Goal: Information Seeking & Learning: Learn about a topic

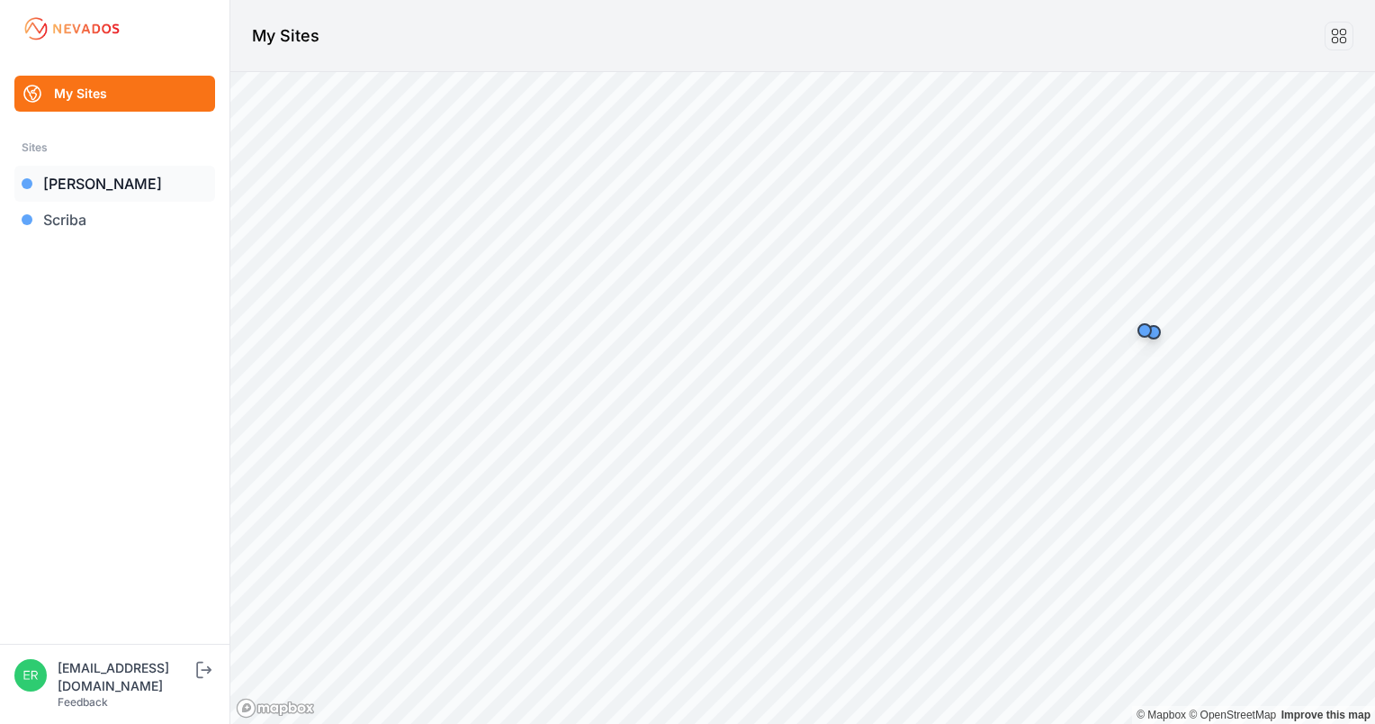
click at [97, 191] on link "[PERSON_NAME]" at bounding box center [114, 184] width 201 height 36
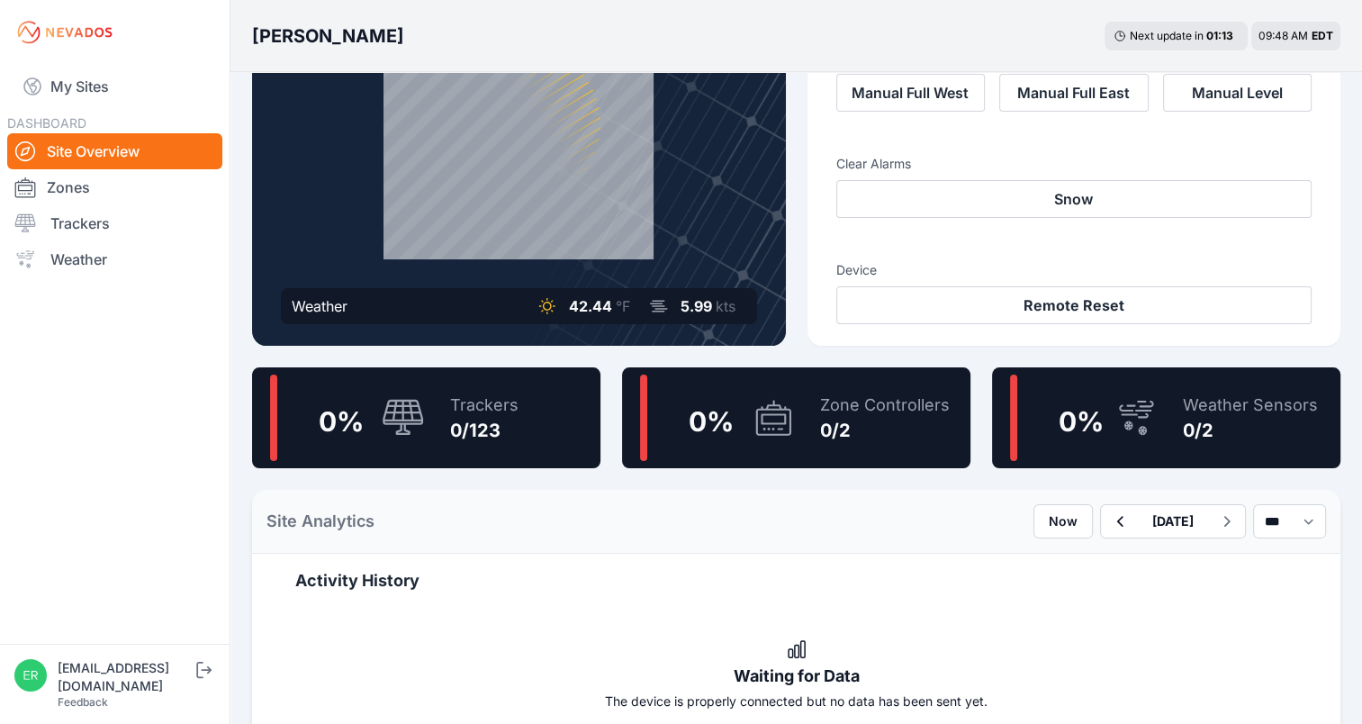
scroll to position [186, 0]
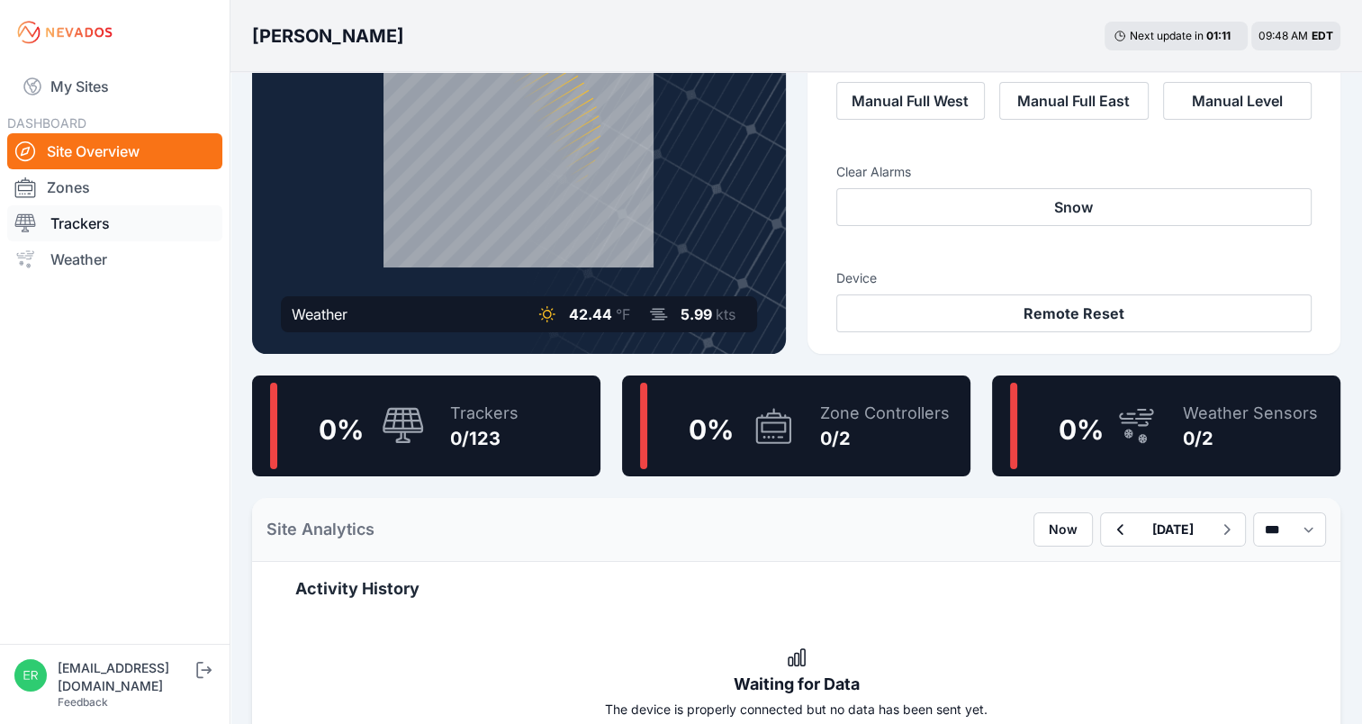
click at [102, 218] on link "Trackers" at bounding box center [114, 223] width 215 height 36
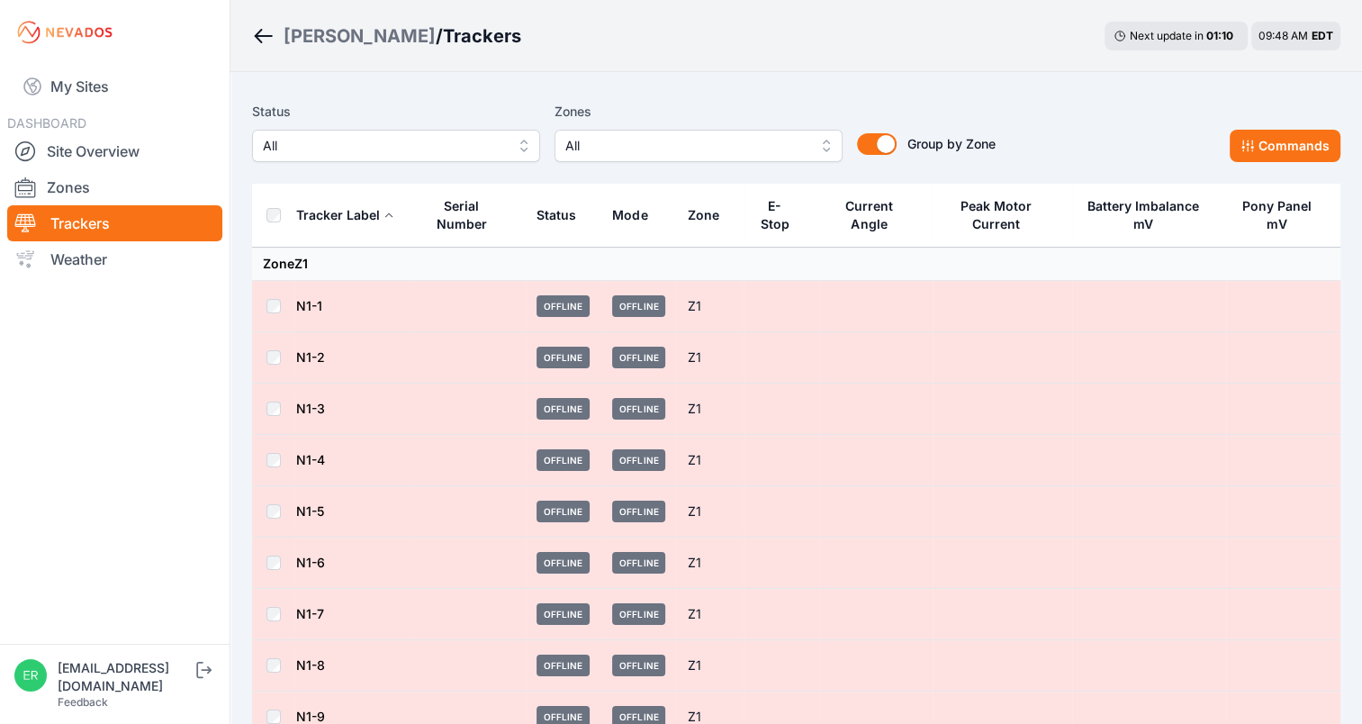
click at [405, 296] on td "N1-1" at bounding box center [352, 306] width 115 height 51
drag, startPoint x: 449, startPoint y: 293, endPoint x: 422, endPoint y: 312, distance: 33.0
click at [422, 312] on td at bounding box center [467, 306] width 115 height 51
drag, startPoint x: 806, startPoint y: 296, endPoint x: 704, endPoint y: 294, distance: 101.7
click at [704, 294] on tr "N1-1 Offline Offline Z1" at bounding box center [796, 306] width 1088 height 51
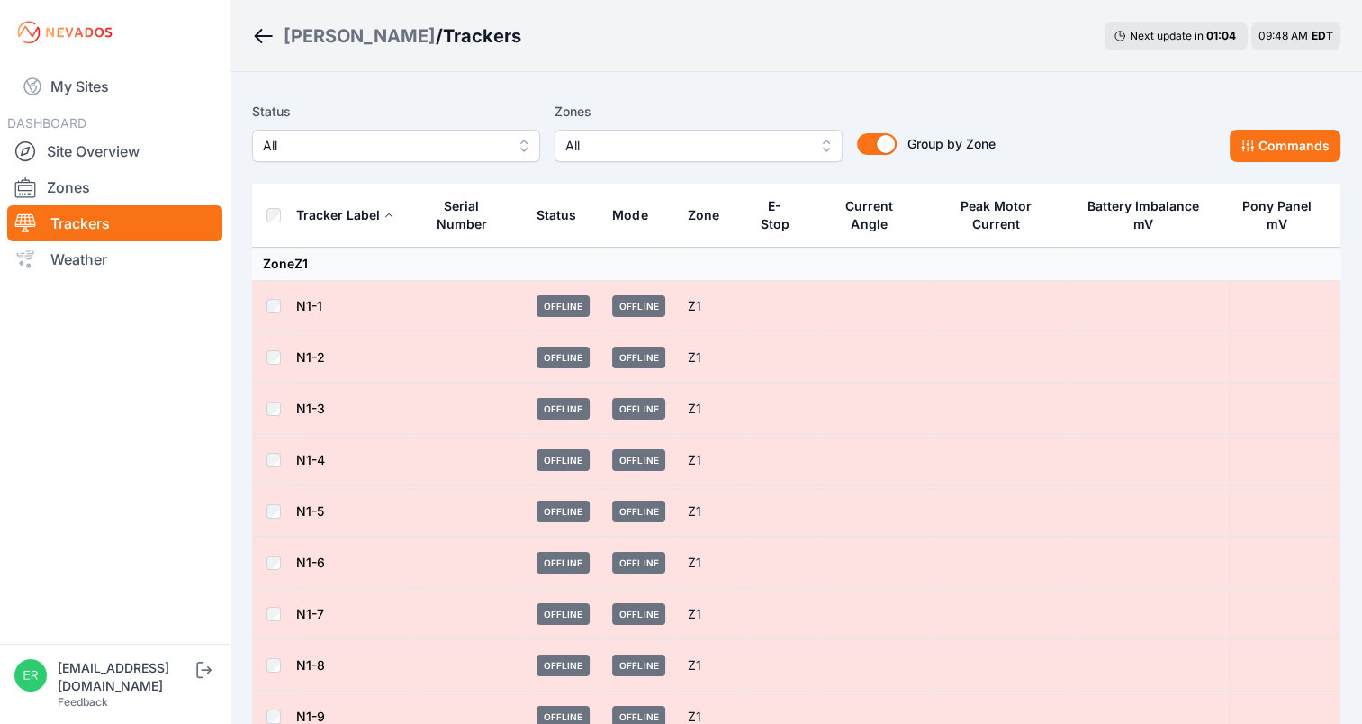
click at [461, 230] on div "Serial Number" at bounding box center [461, 215] width 81 height 36
drag, startPoint x: 472, startPoint y: 216, endPoint x: 455, endPoint y: 267, distance: 54.1
click at [455, 267] on td "Zone Z1" at bounding box center [796, 264] width 1088 height 33
click at [459, 228] on div "Serial Number" at bounding box center [460, 215] width 79 height 36
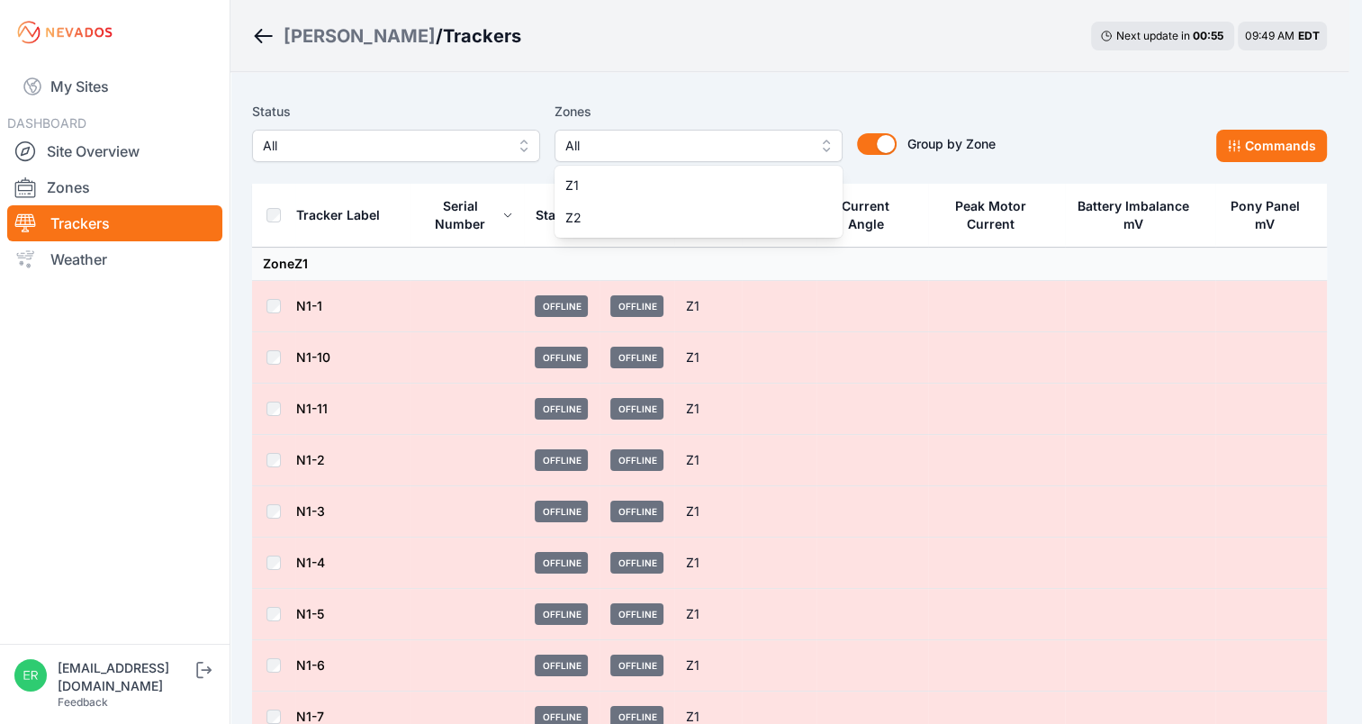
click at [701, 147] on span "All" at bounding box center [685, 146] width 241 height 22
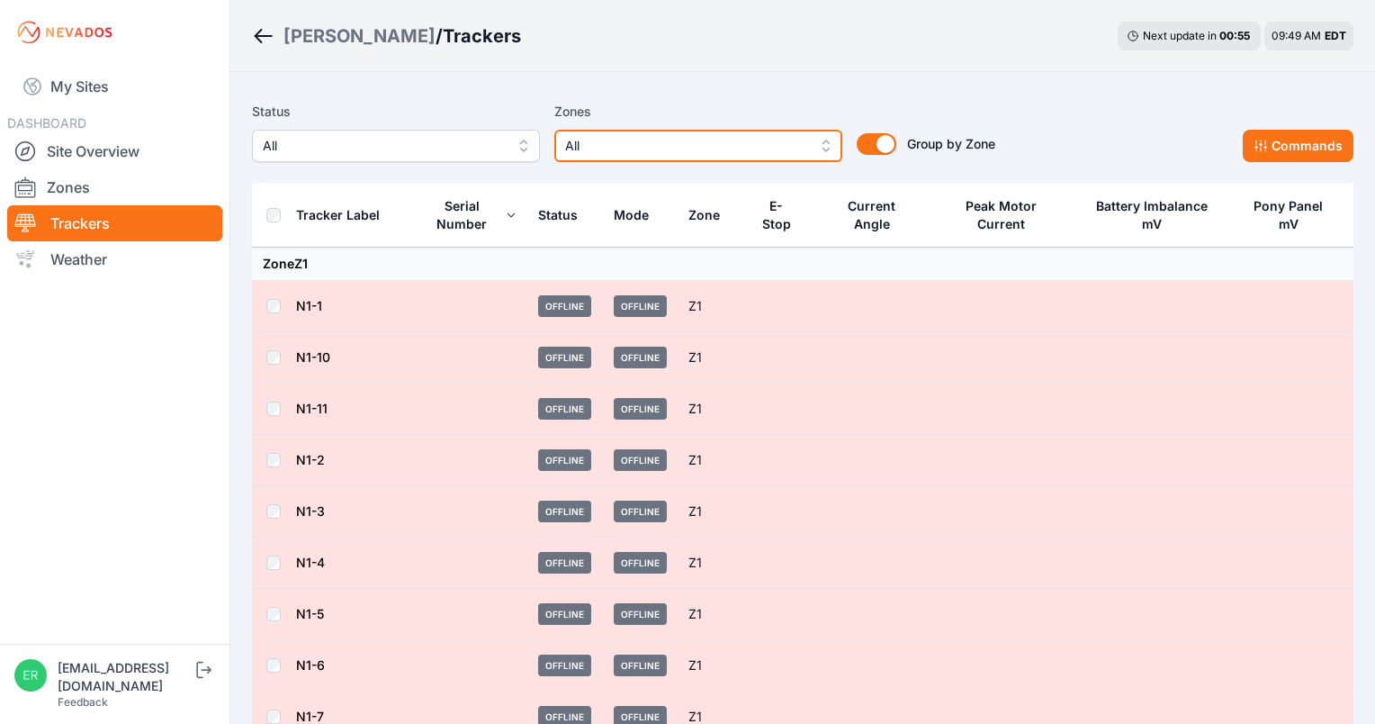
click at [701, 147] on span "All" at bounding box center [685, 146] width 241 height 22
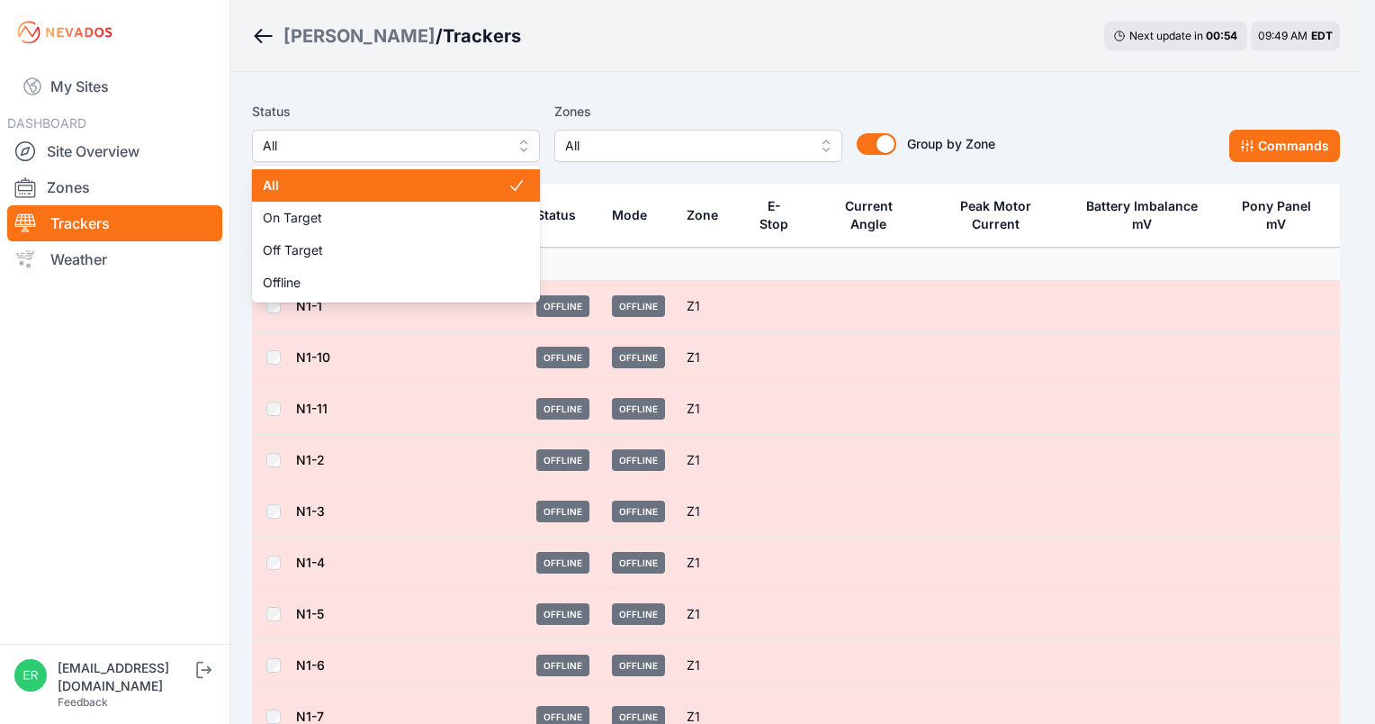
click at [390, 139] on span "All" at bounding box center [383, 146] width 241 height 22
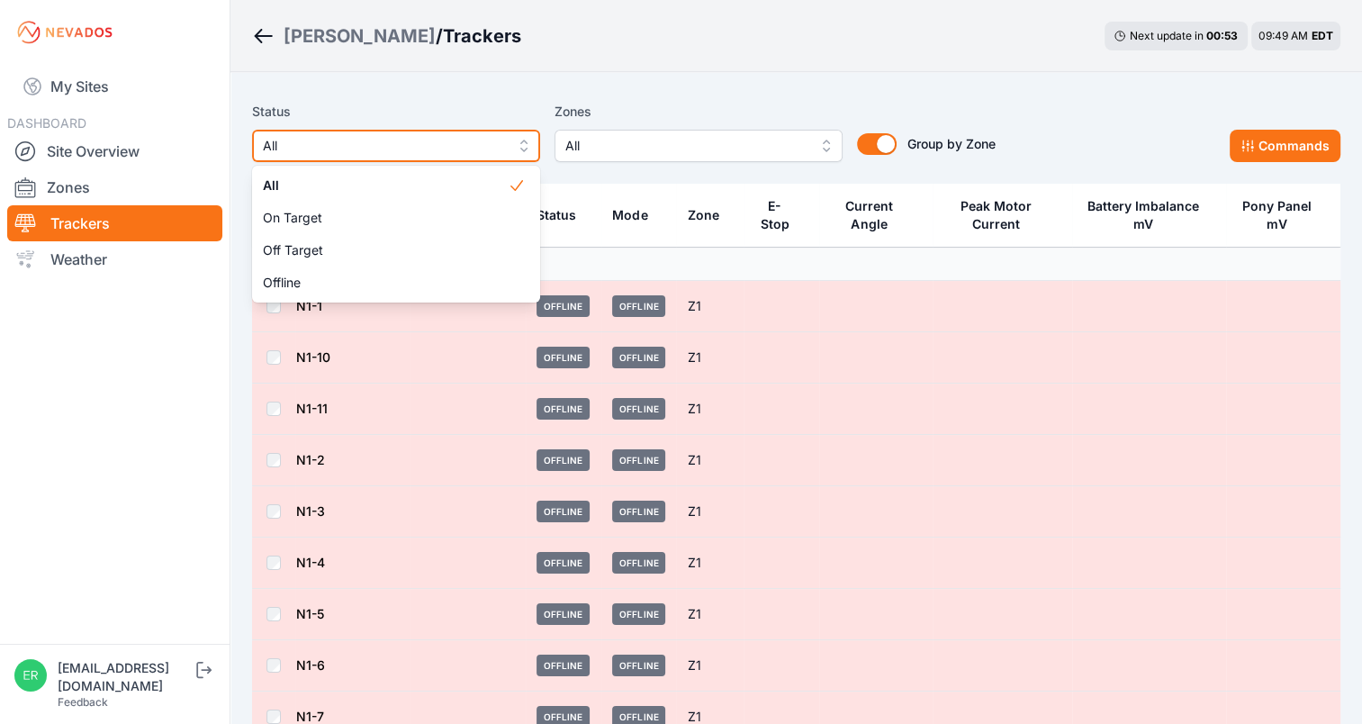
click at [390, 139] on span "All" at bounding box center [383, 146] width 241 height 22
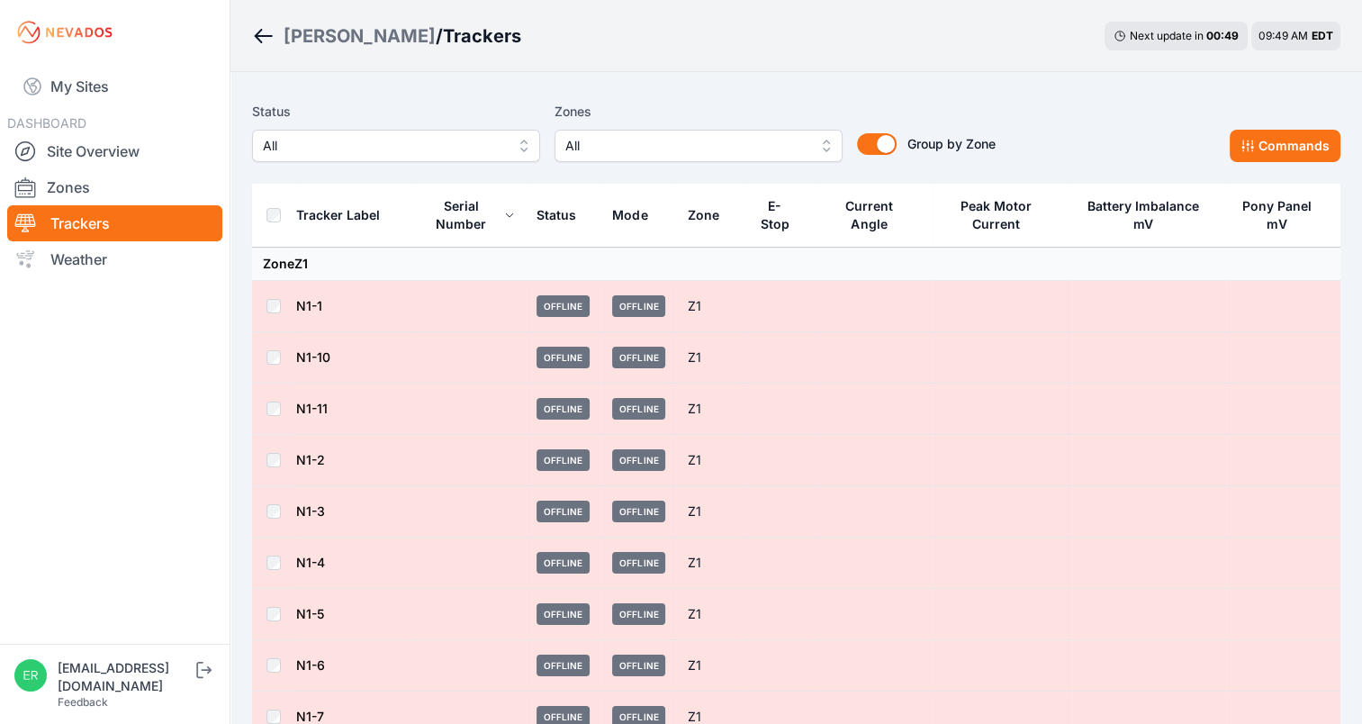
drag, startPoint x: 401, startPoint y: 291, endPoint x: 289, endPoint y: 302, distance: 113.1
drag, startPoint x: 289, startPoint y: 302, endPoint x: 494, endPoint y: 288, distance: 205.7
click at [494, 288] on td at bounding box center [467, 306] width 115 height 51
click at [470, 213] on div "Serial Number" at bounding box center [460, 215] width 79 height 36
click at [1257, 137] on button "Commands" at bounding box center [1284, 146] width 111 height 32
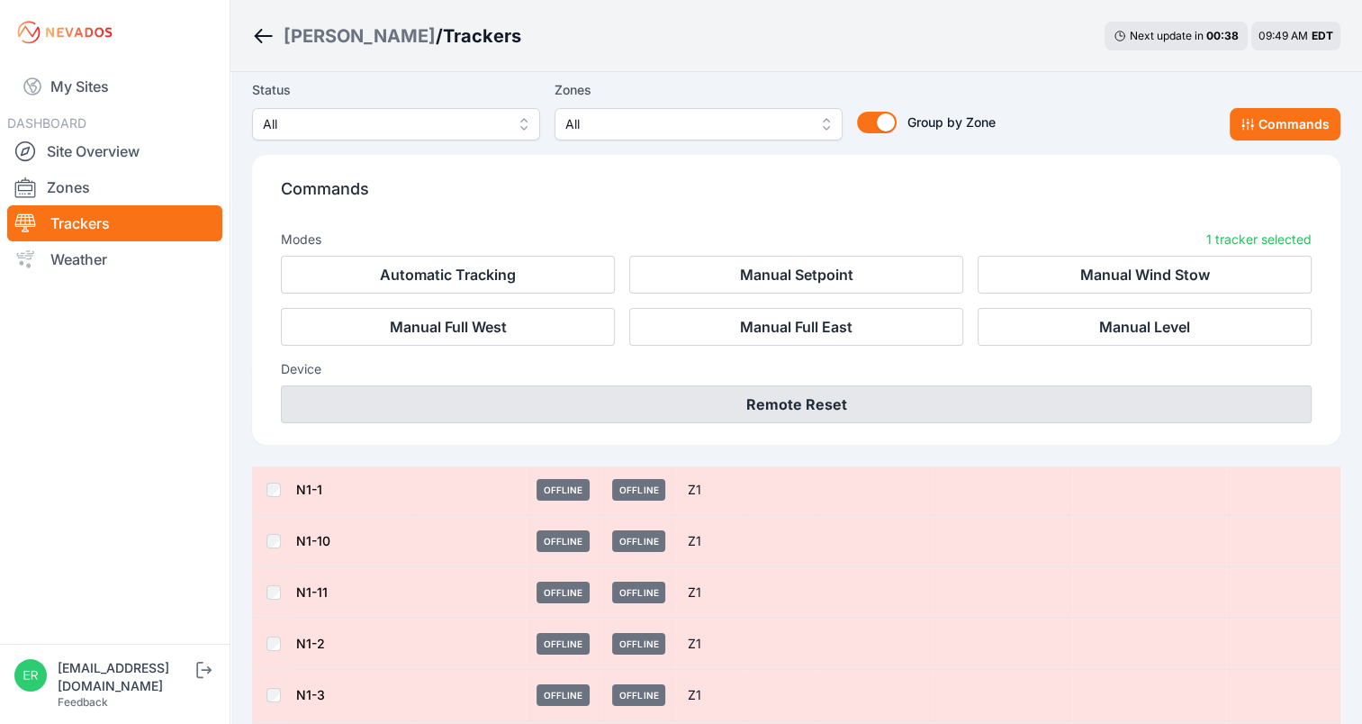
scroll to position [90, 0]
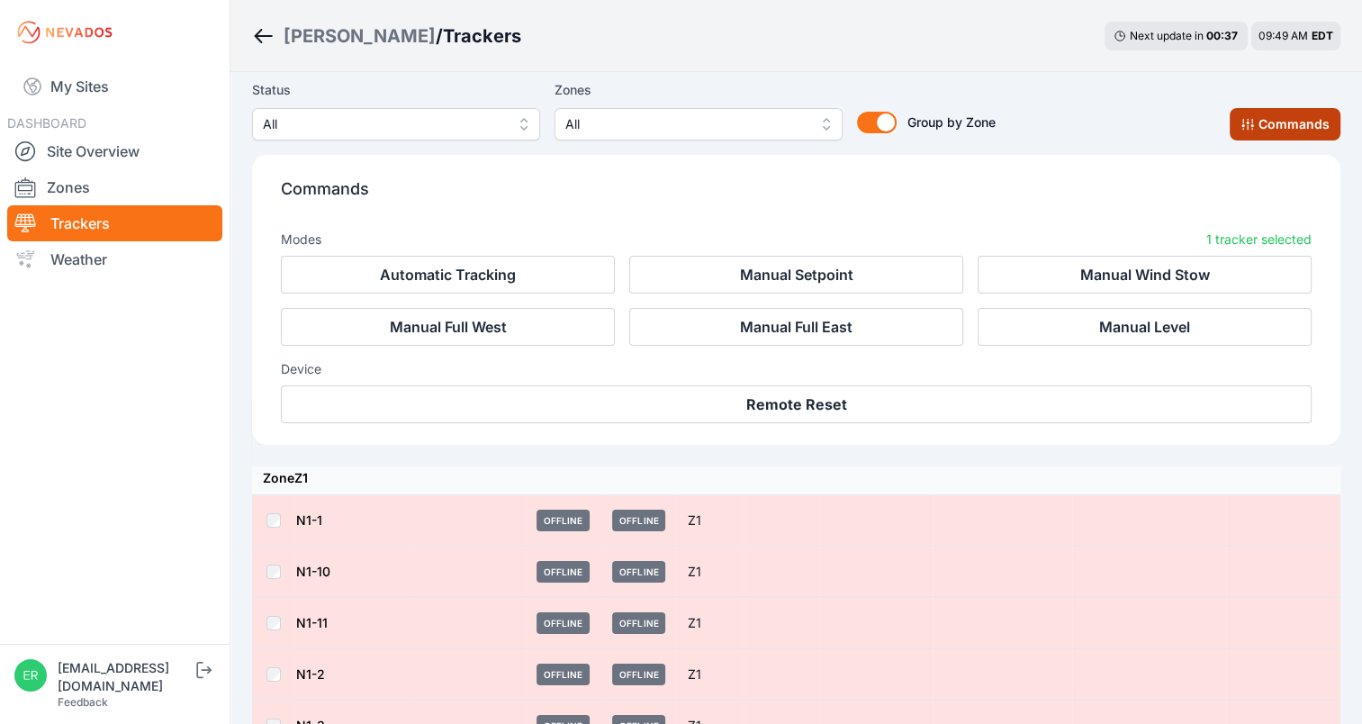
click at [1256, 128] on button "Commands" at bounding box center [1284, 124] width 111 height 32
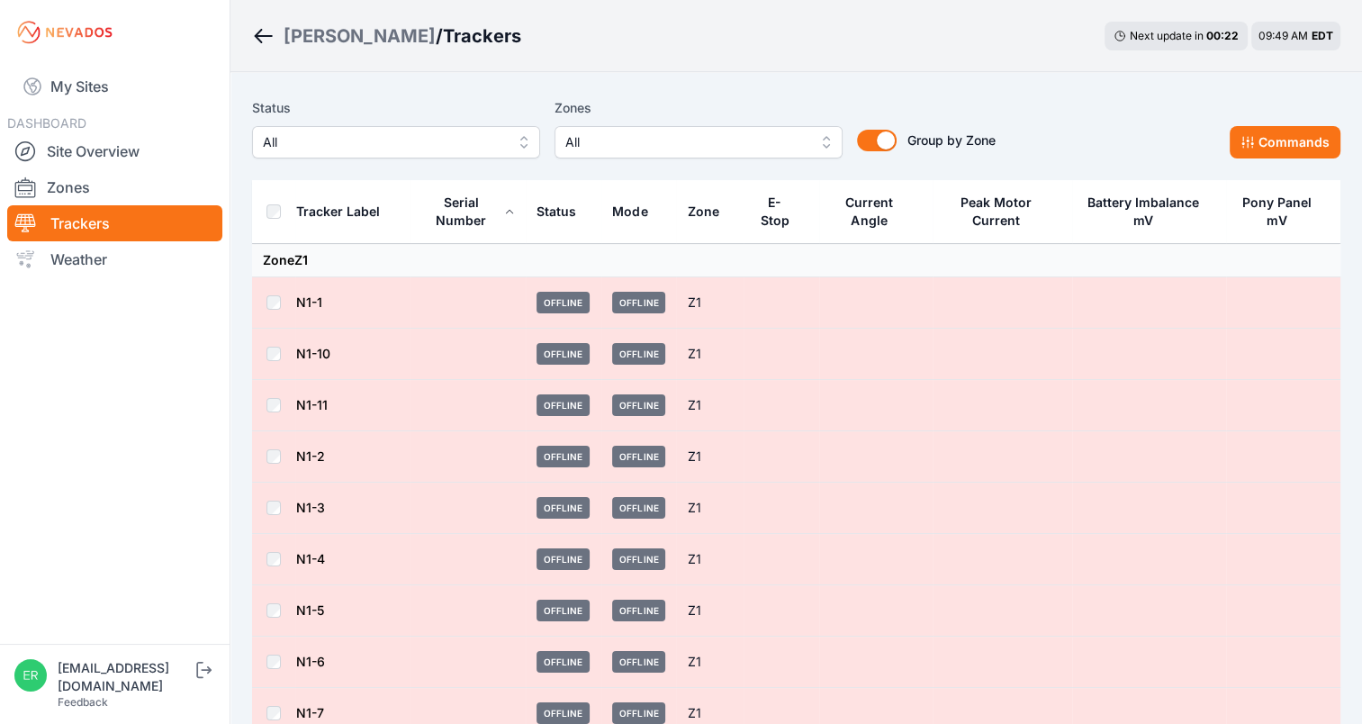
scroll to position [0, 0]
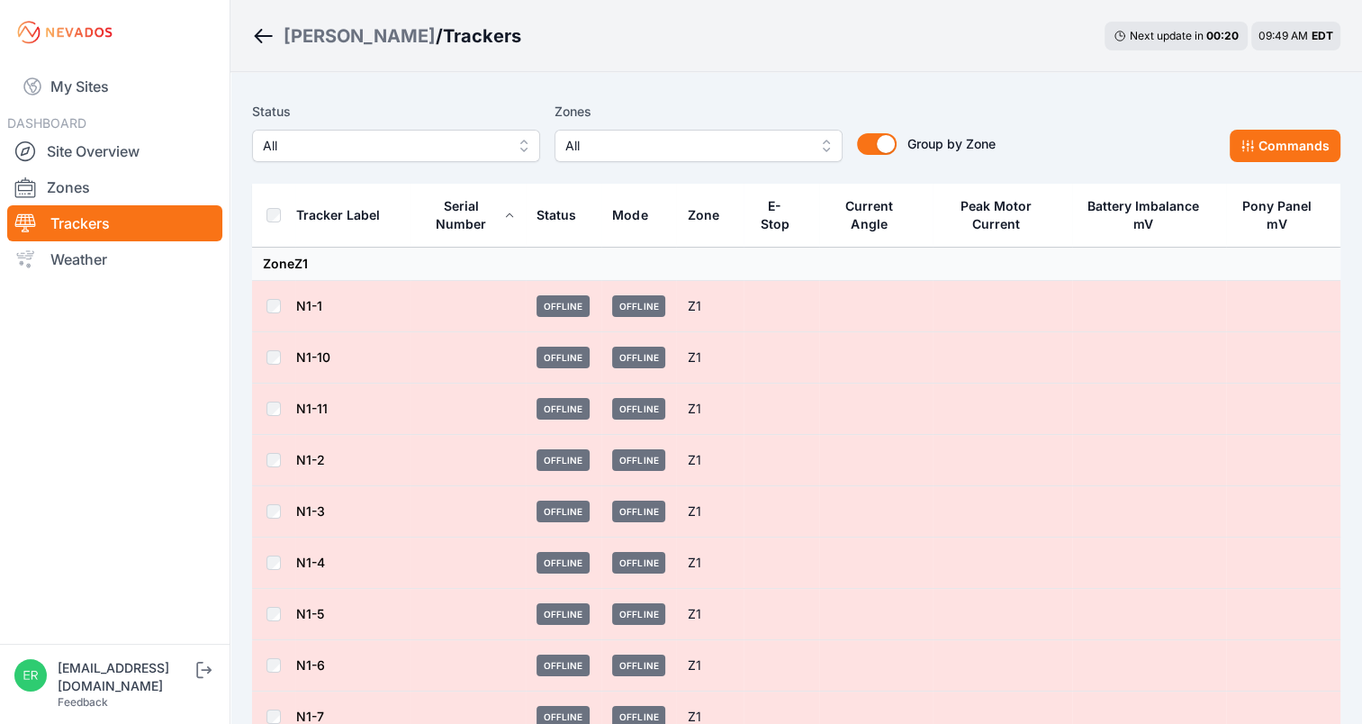
click at [281, 302] on td at bounding box center [273, 306] width 43 height 51
click at [366, 214] on div "Tracker Label" at bounding box center [338, 215] width 84 height 18
click at [264, 36] on icon "Breadcrumb" at bounding box center [264, 36] width 18 height 2
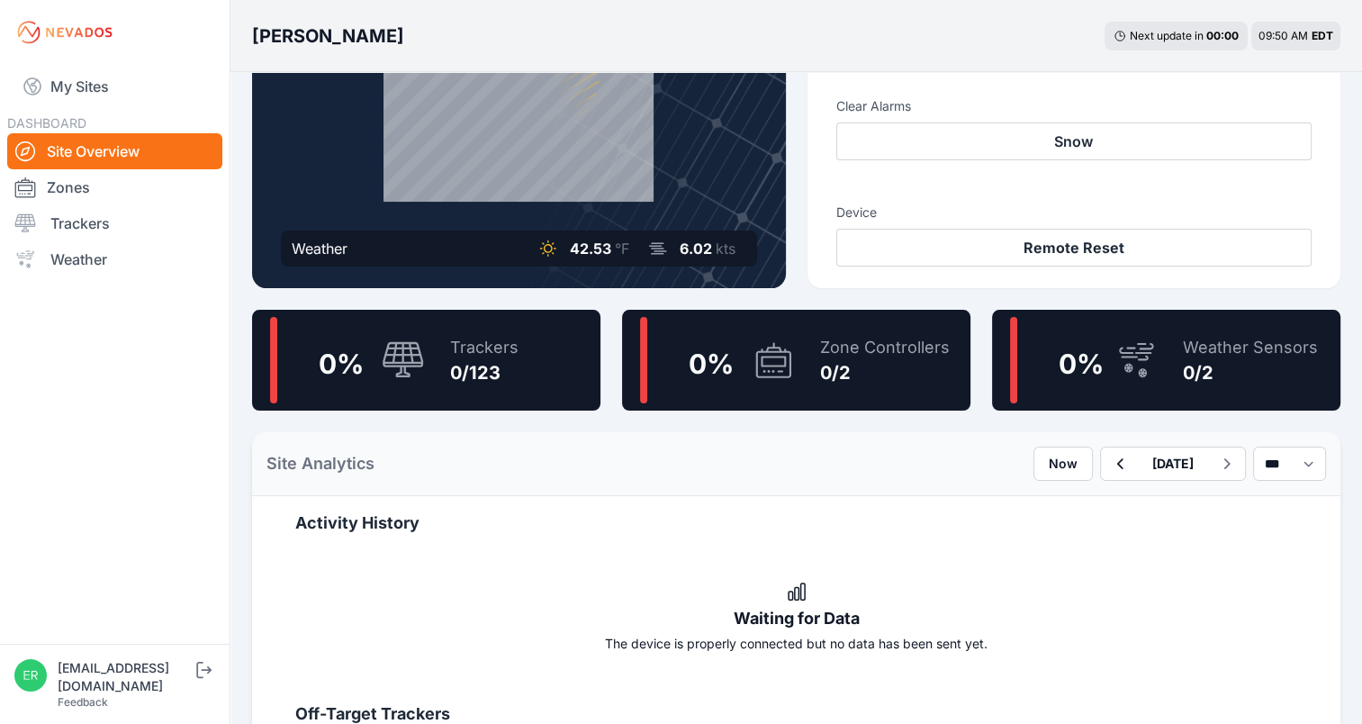
scroll to position [270, 0]
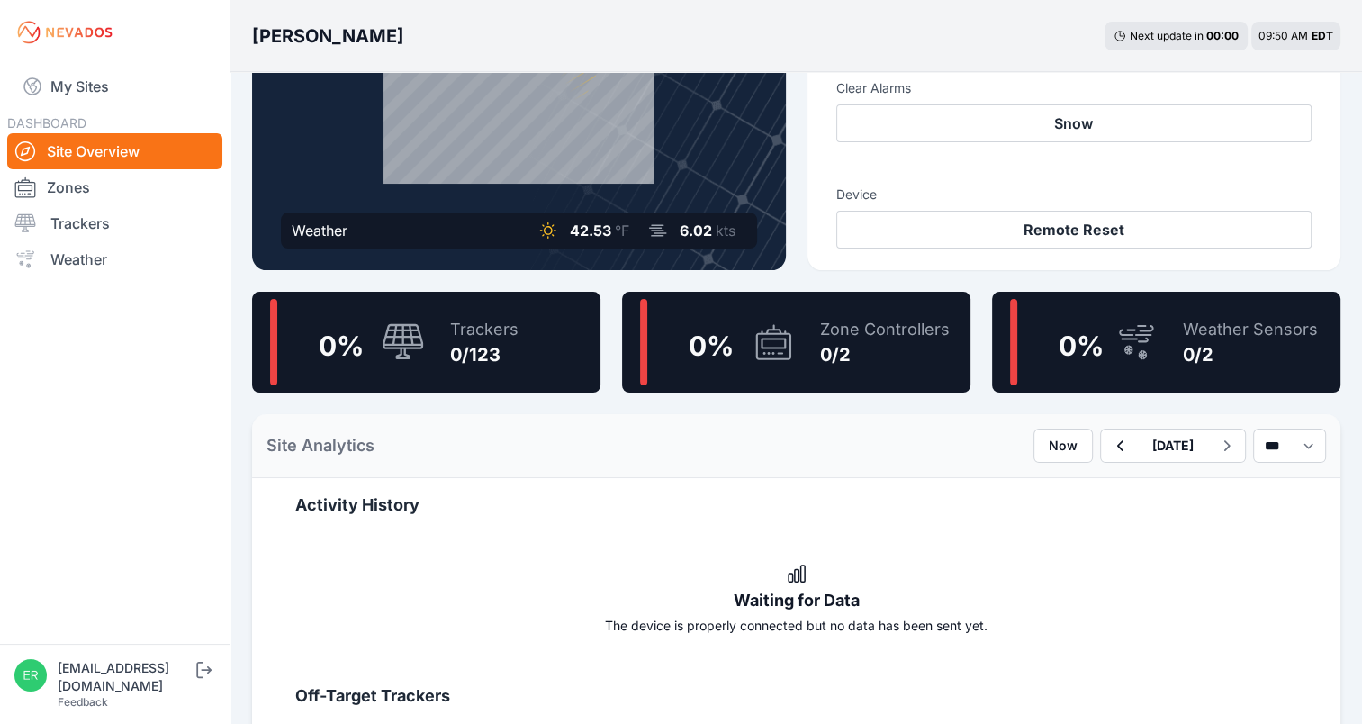
click at [484, 117] on icon at bounding box center [518, 48] width 297 height 297
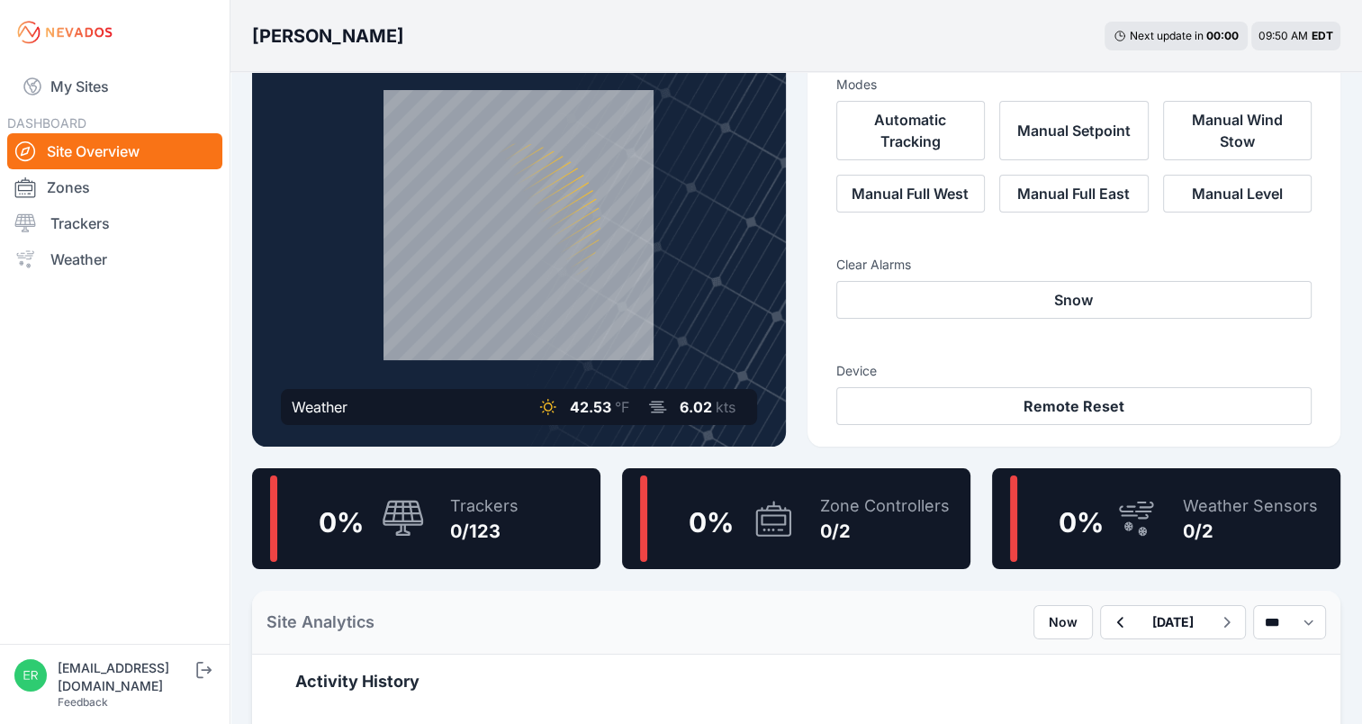
scroll to position [0, 0]
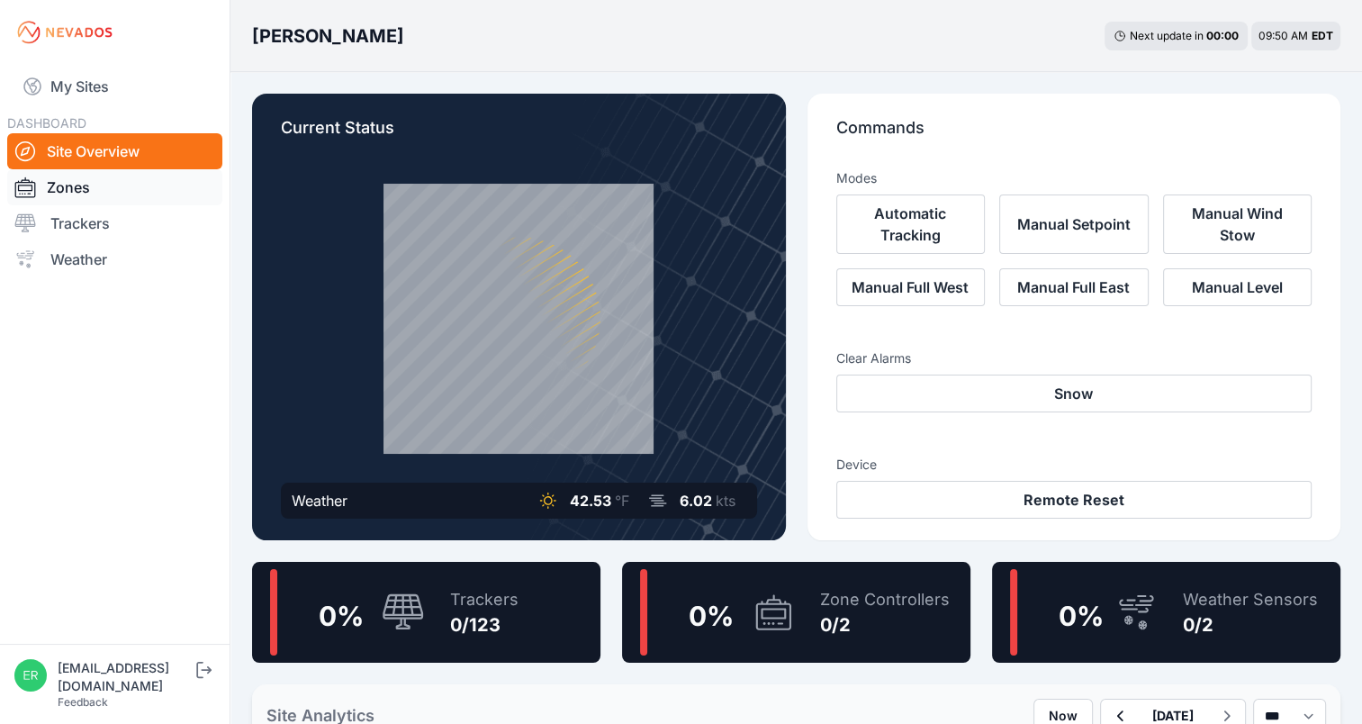
click at [119, 201] on link "Zones" at bounding box center [114, 187] width 215 height 36
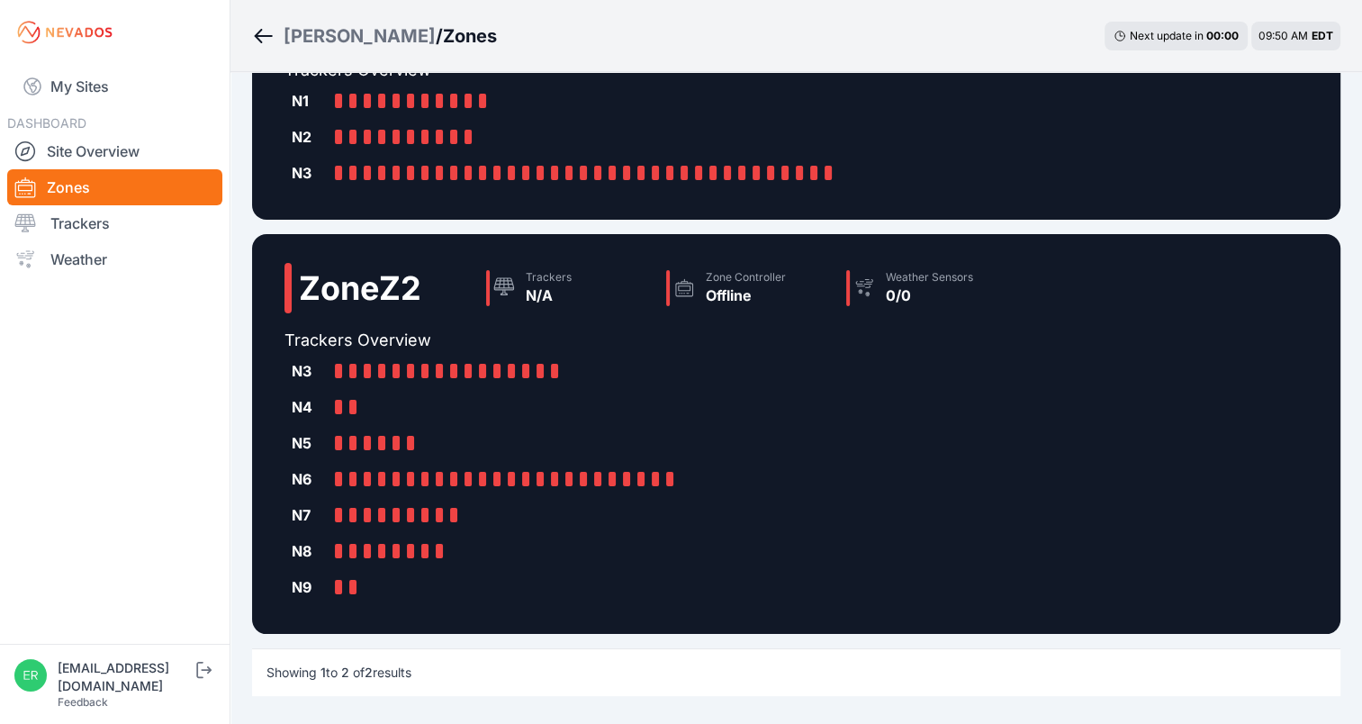
scroll to position [90, 0]
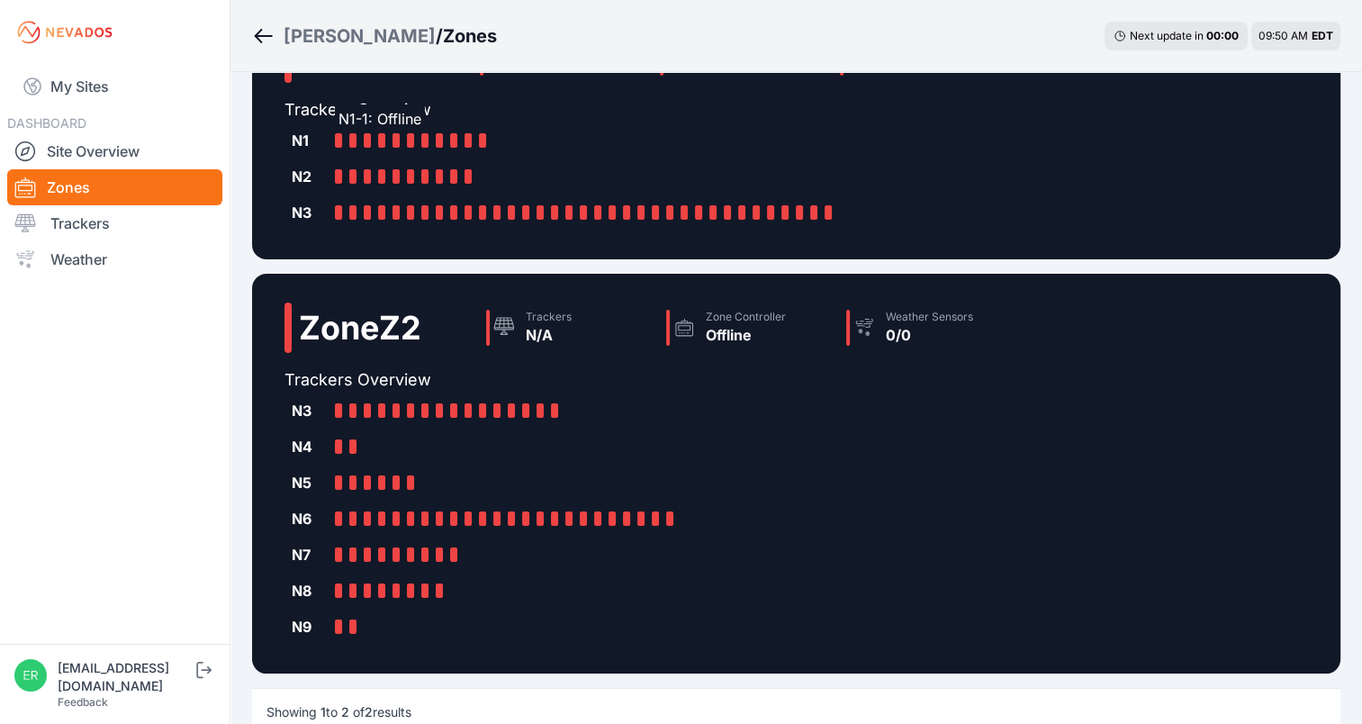
click at [335, 138] on div at bounding box center [338, 140] width 7 height 14
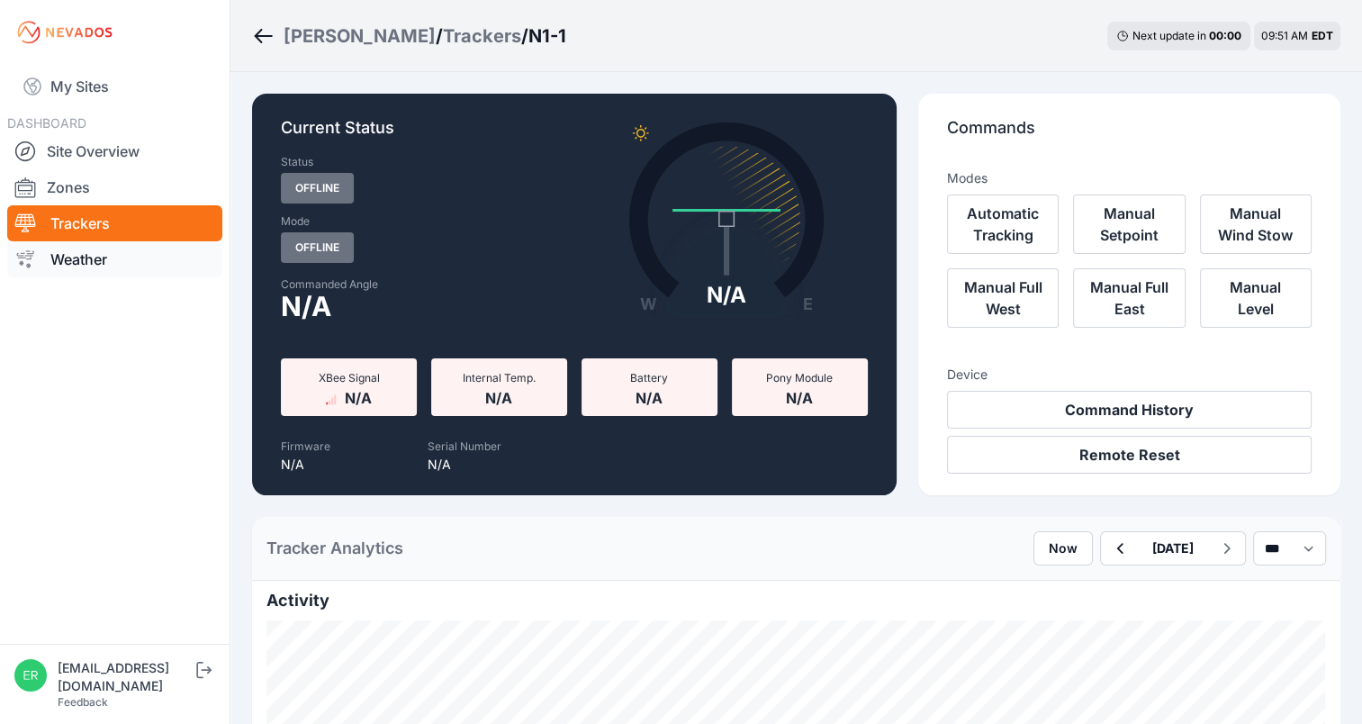
click at [86, 256] on link "Weather" at bounding box center [114, 259] width 215 height 36
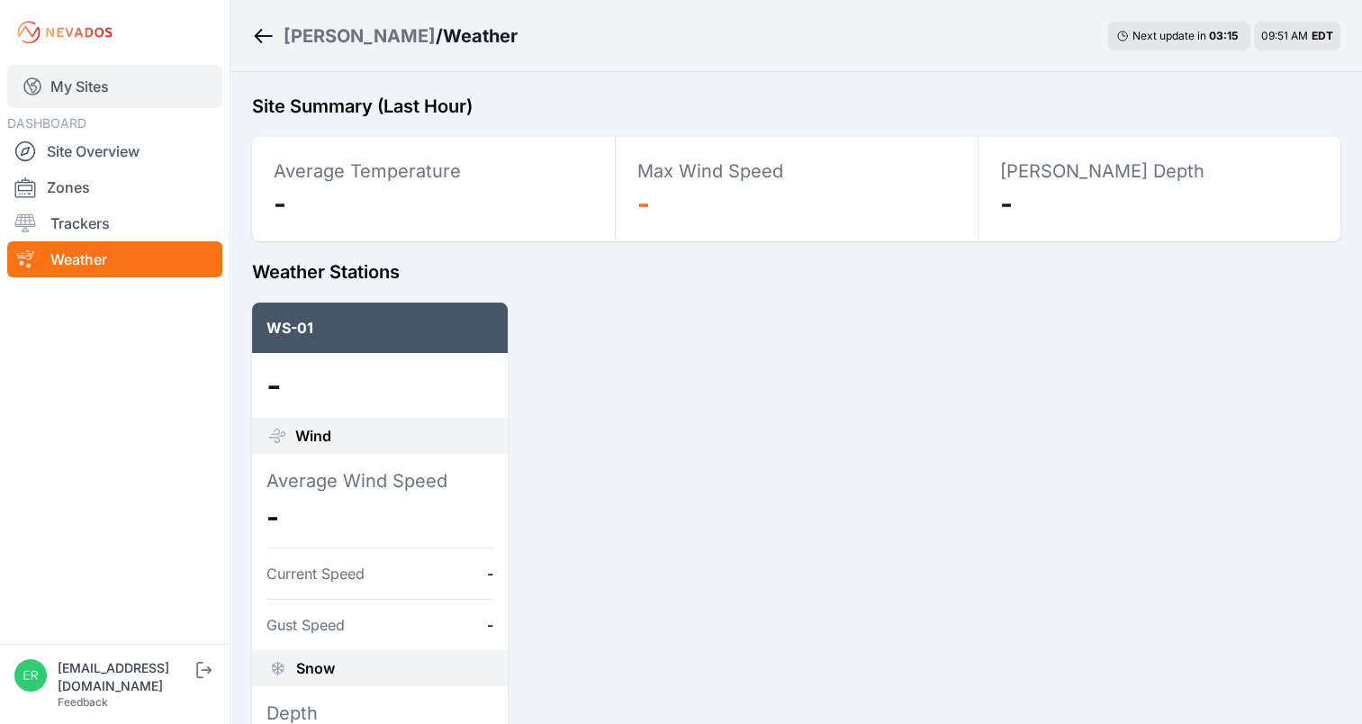
click at [117, 91] on link "My Sites" at bounding box center [114, 86] width 215 height 43
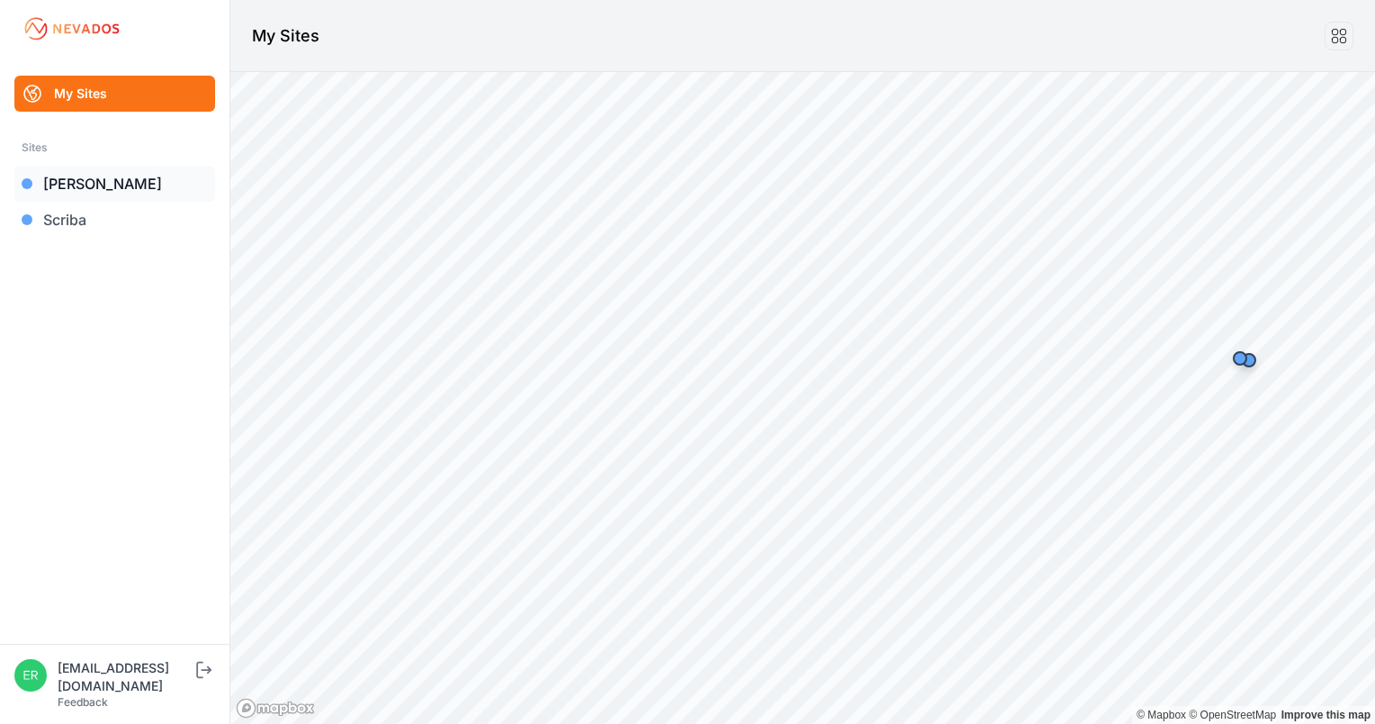
click at [91, 185] on link "[PERSON_NAME]" at bounding box center [114, 184] width 201 height 36
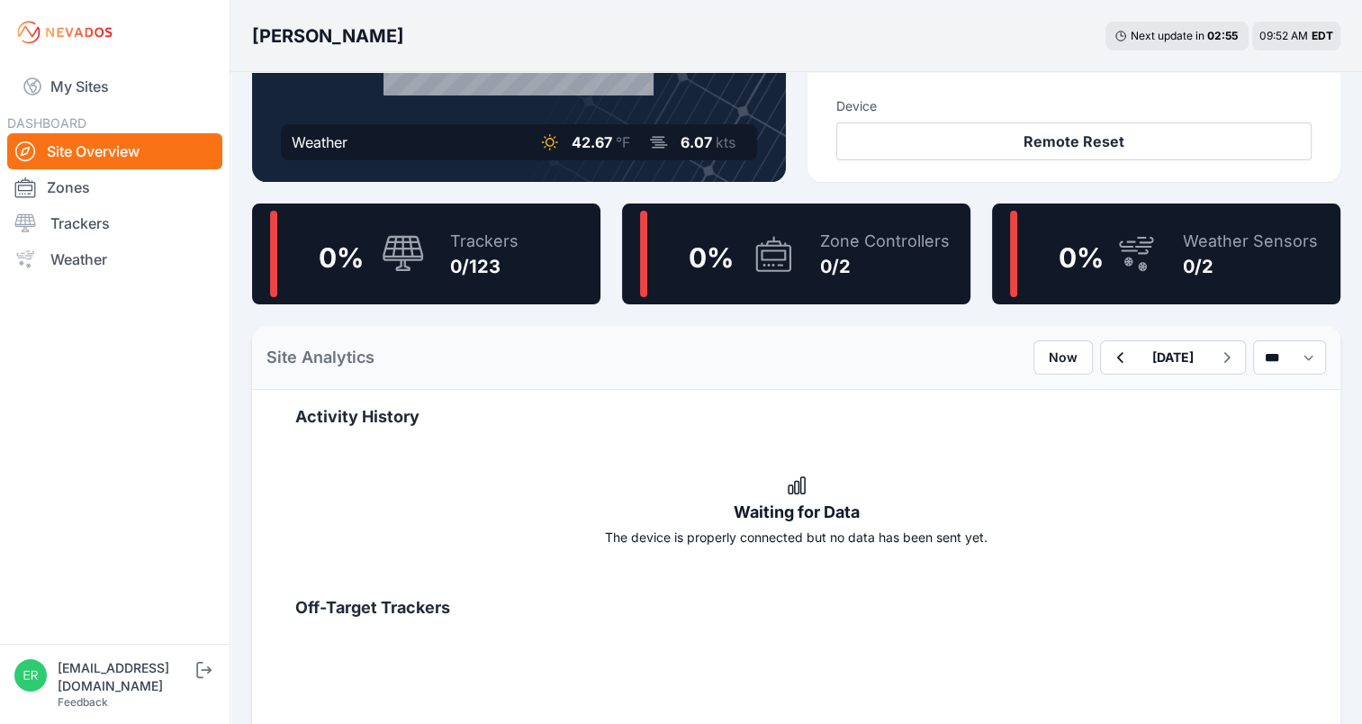
scroll to position [360, 0]
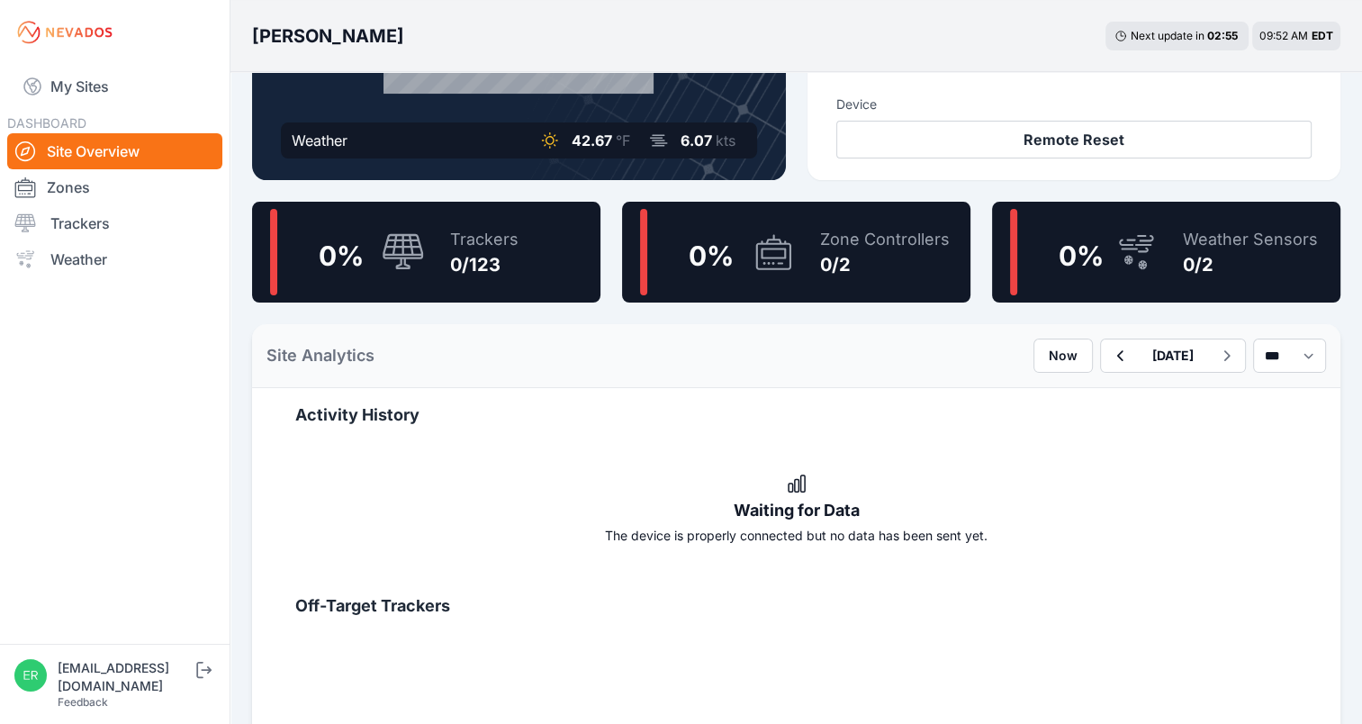
click at [409, 257] on icon at bounding box center [403, 251] width 41 height 36
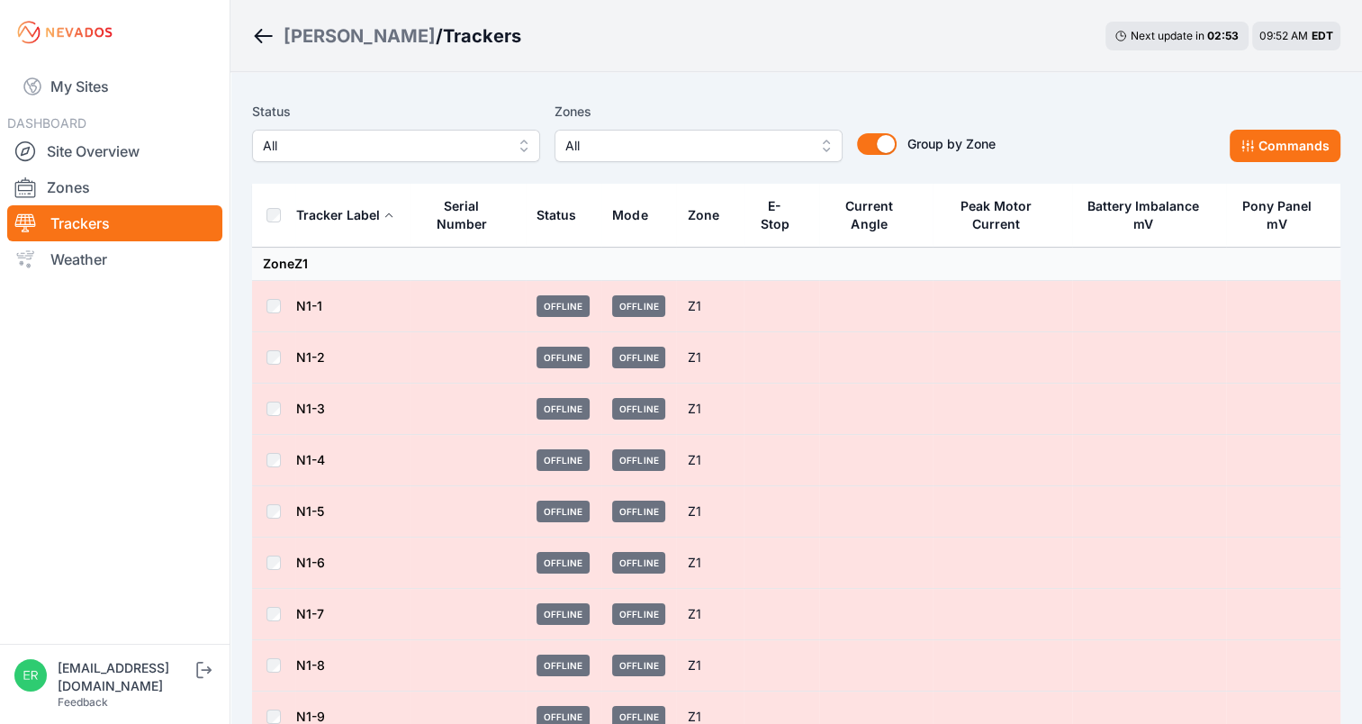
click at [427, 301] on td at bounding box center [467, 306] width 115 height 51
click at [443, 263] on td "Zone Z1" at bounding box center [796, 264] width 1088 height 33
click at [472, 220] on div "Serial Number" at bounding box center [461, 215] width 81 height 36
click at [472, 220] on div "Serial Number" at bounding box center [460, 215] width 79 height 36
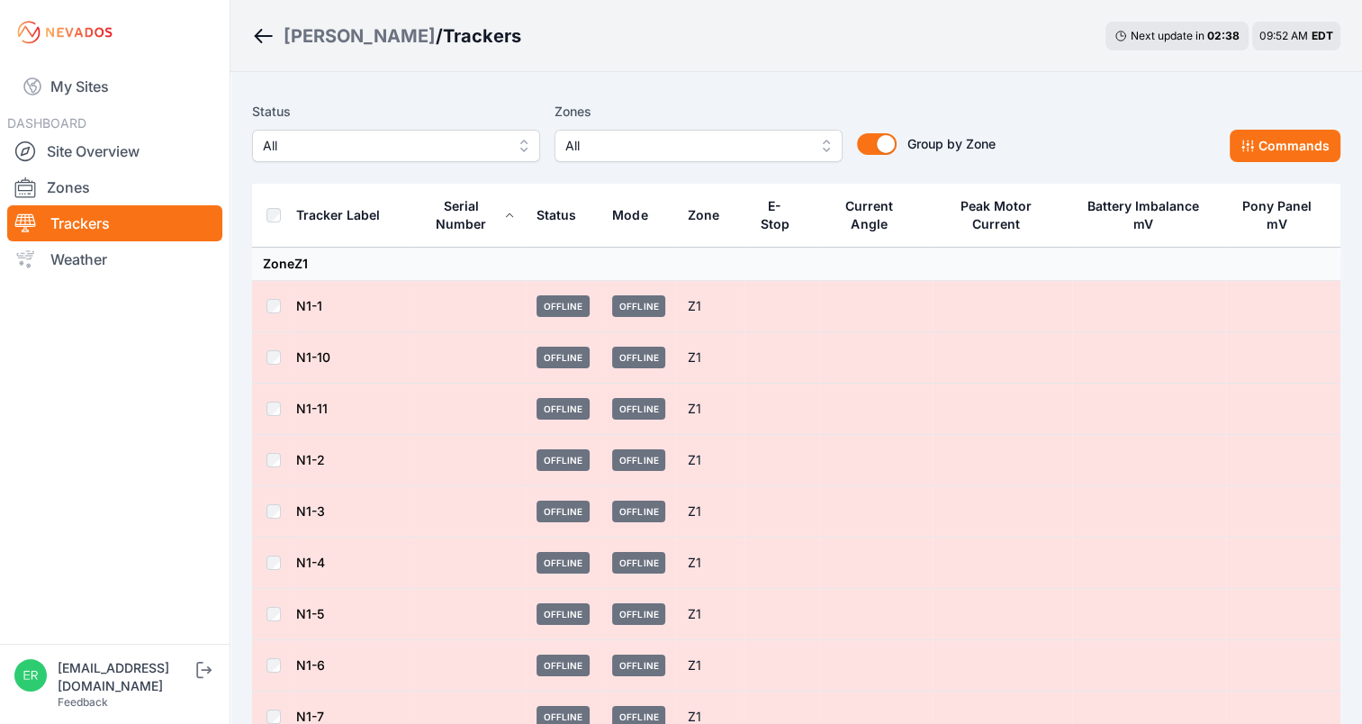
click at [472, 220] on div "Serial Number" at bounding box center [460, 215] width 79 height 36
click at [478, 216] on div "Serial Number" at bounding box center [460, 215] width 79 height 36
click at [366, 215] on div "Tracker Label" at bounding box center [338, 215] width 84 height 18
